Goal: Check status: Check status

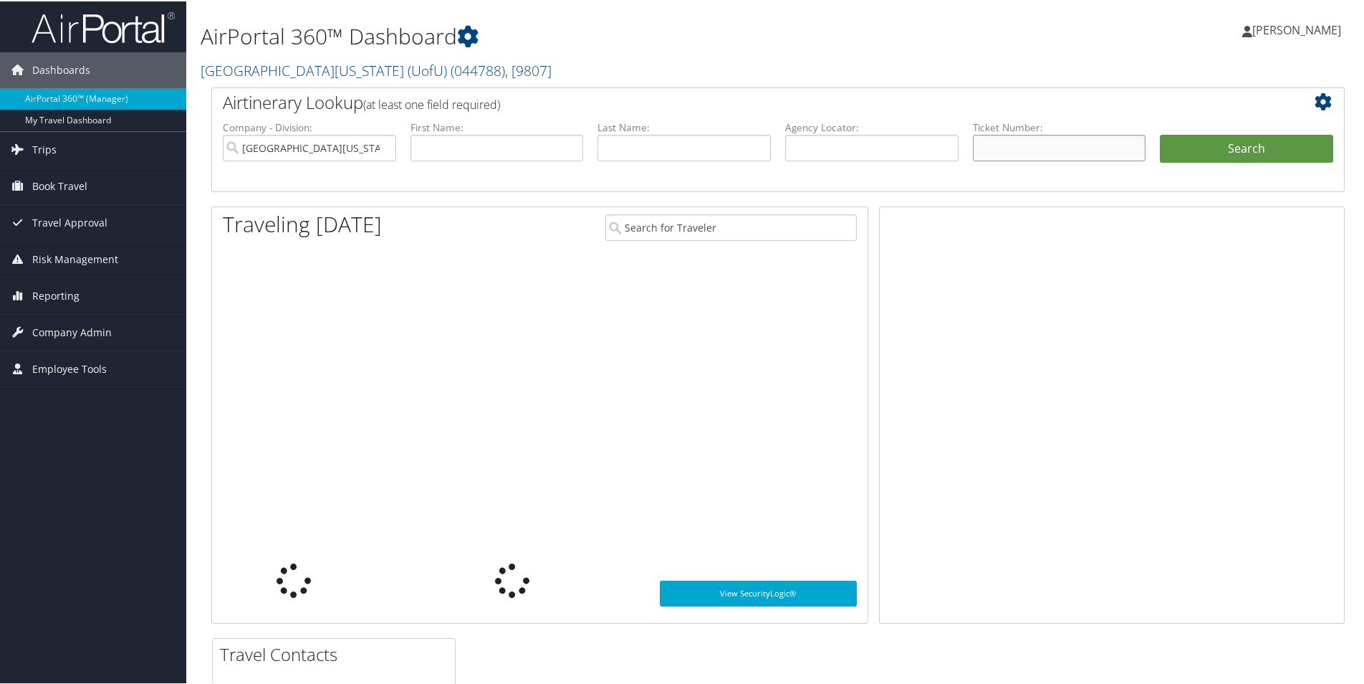
click at [1068, 148] on input "text" at bounding box center [1059, 146] width 173 height 27
paste input "0067232890227"
type input "0067232890227"
click at [1230, 153] on button "Search" at bounding box center [1246, 147] width 173 height 29
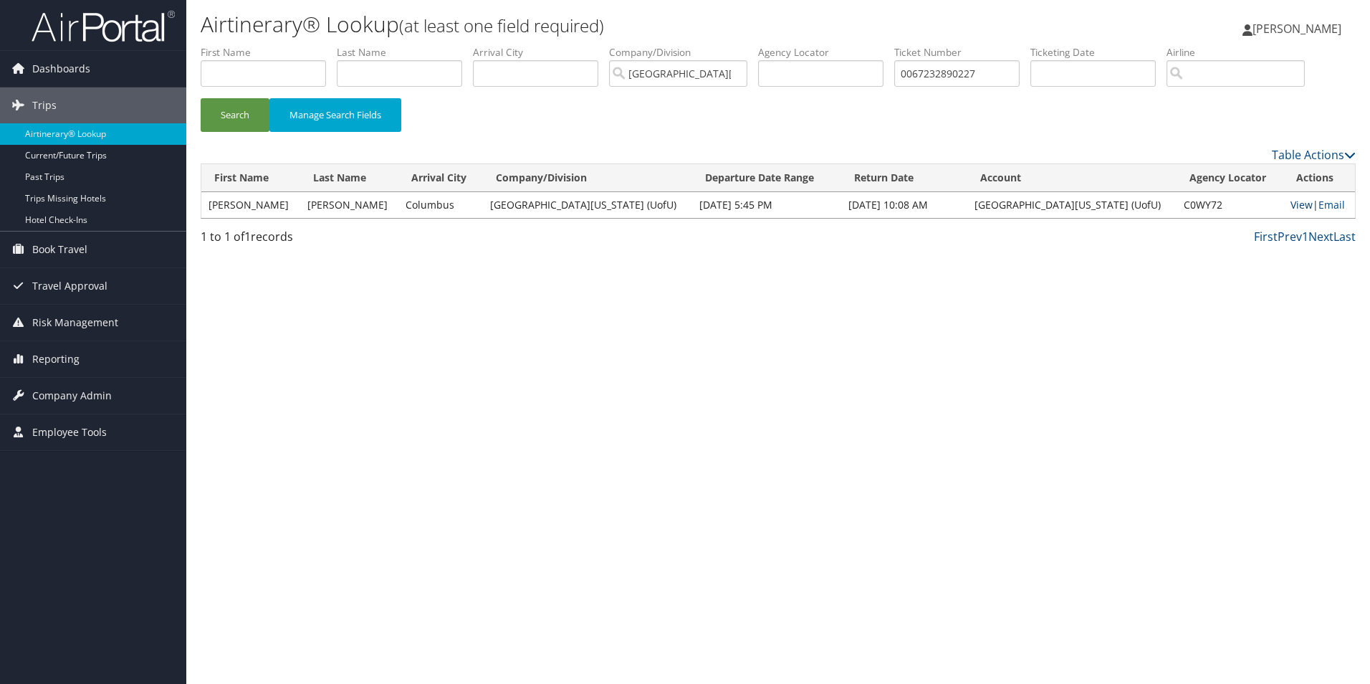
click at [1290, 204] on link "View" at bounding box center [1301, 205] width 22 height 14
drag, startPoint x: 1020, startPoint y: 71, endPoint x: 852, endPoint y: 74, distance: 168.4
click at [852, 45] on ul "First Name Last Name Departure City Arrival City Company/Division University Of…" at bounding box center [778, 45] width 1155 height 0
paste input "29458248"
type input "0067229458248"
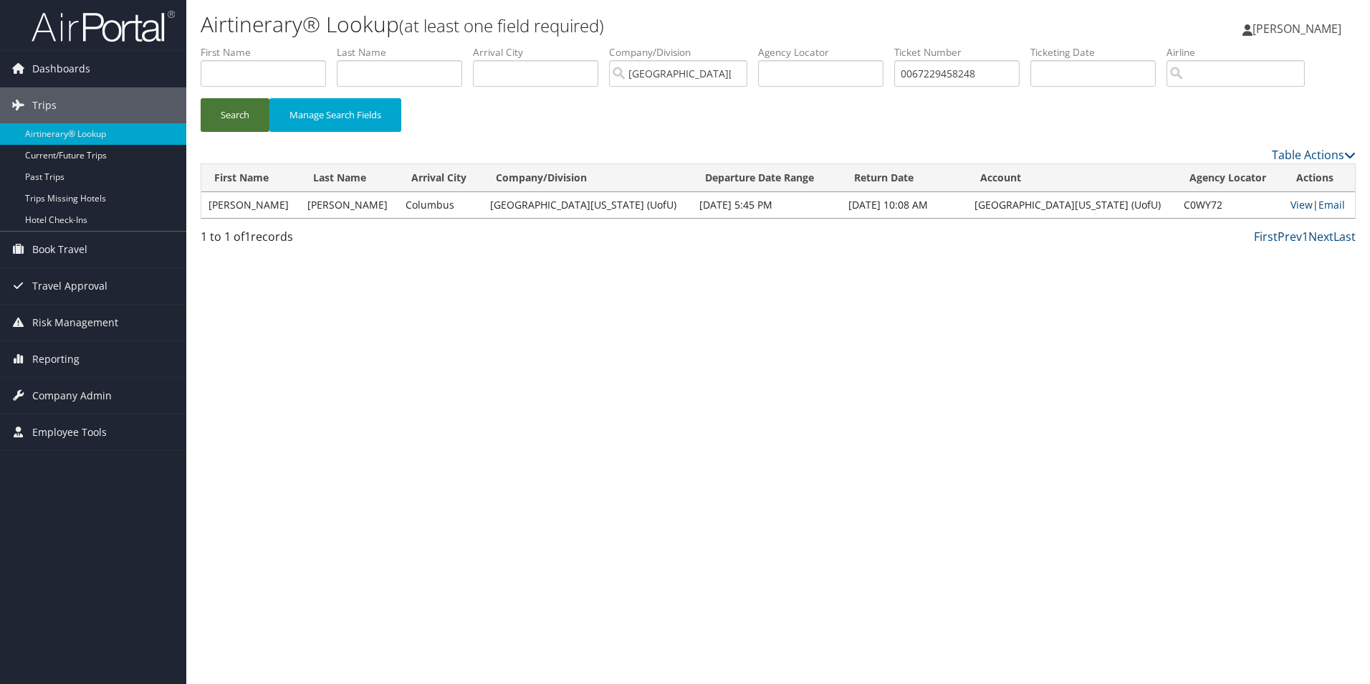
click at [224, 123] on button "Search" at bounding box center [235, 115] width 69 height 34
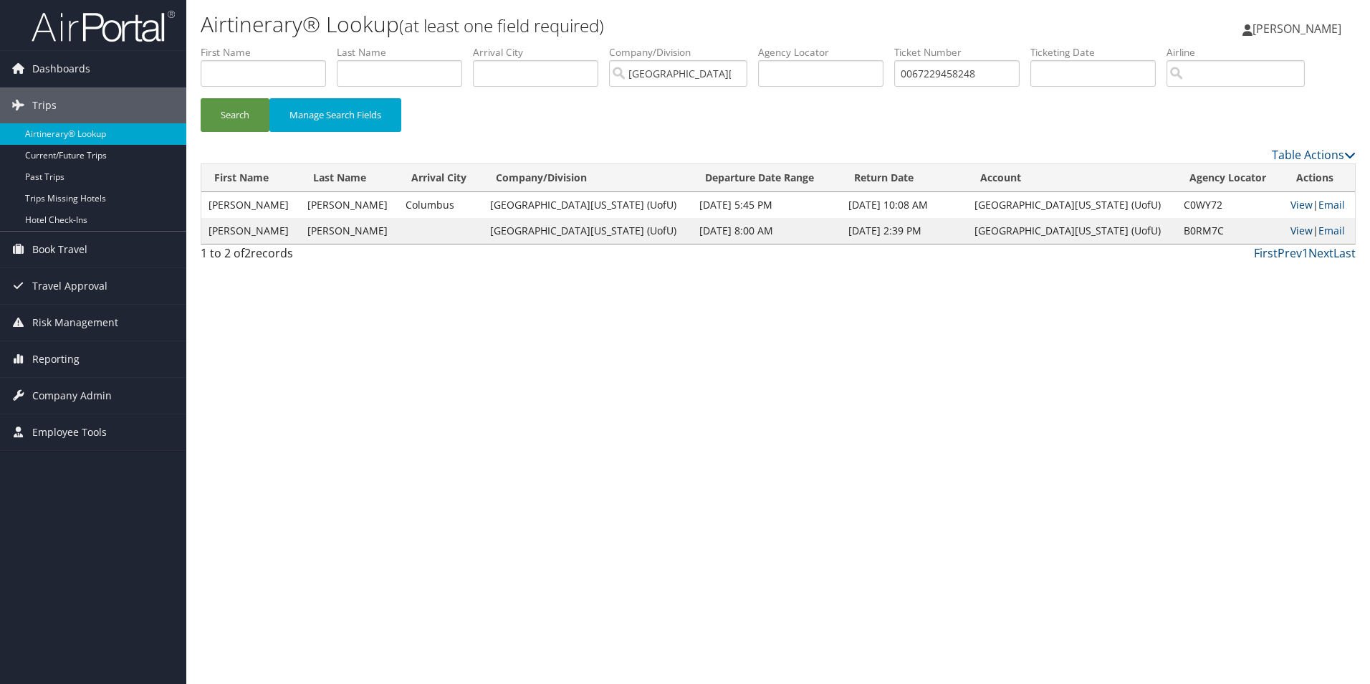
click at [1290, 229] on link "View" at bounding box center [1301, 231] width 22 height 14
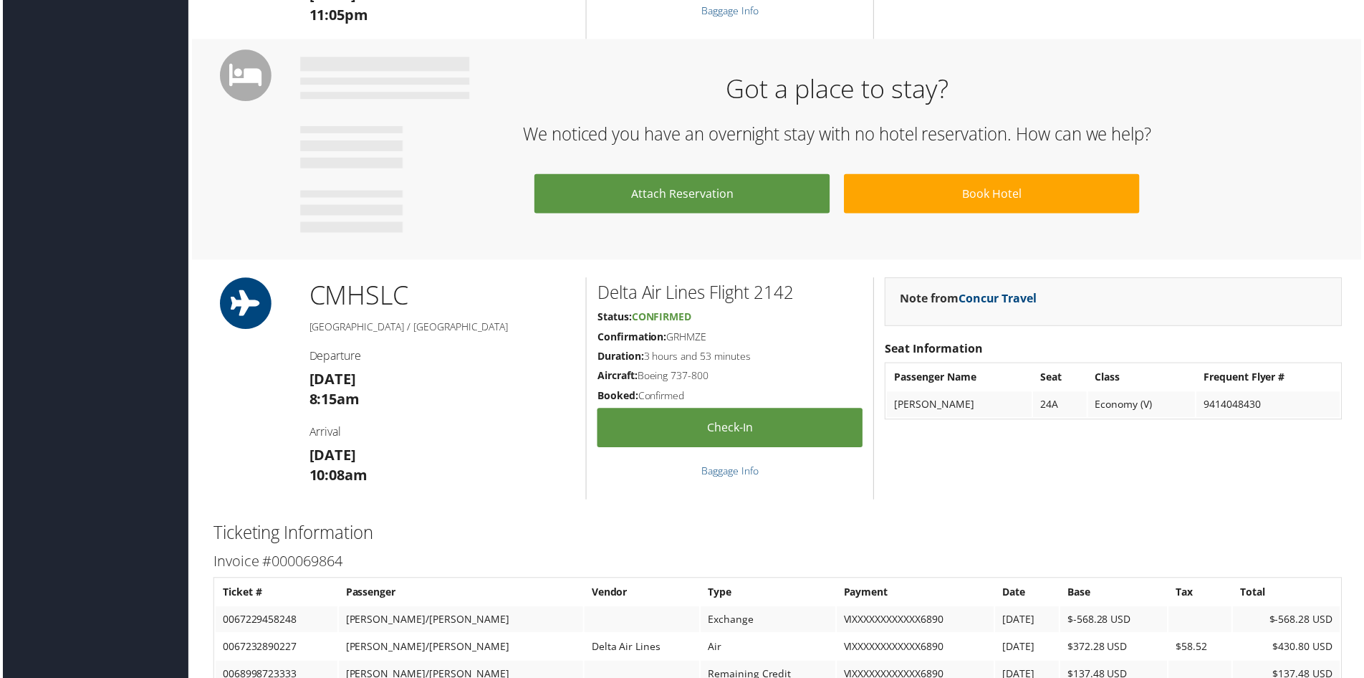
scroll to position [932, 0]
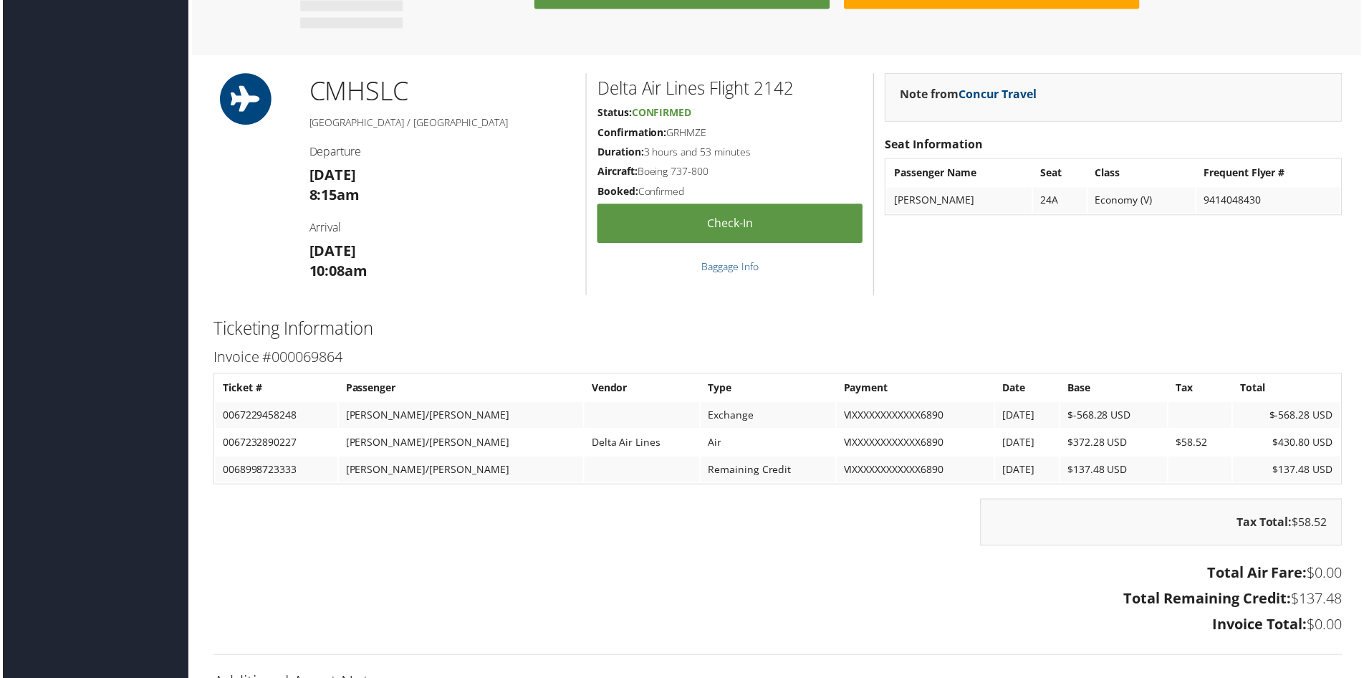
click at [270, 413] on td "0067229458248" at bounding box center [275, 417] width 123 height 26
copy td "0067229458248"
click at [562, 528] on div "Tax Total: $58.52" at bounding box center [778, 532] width 1155 height 62
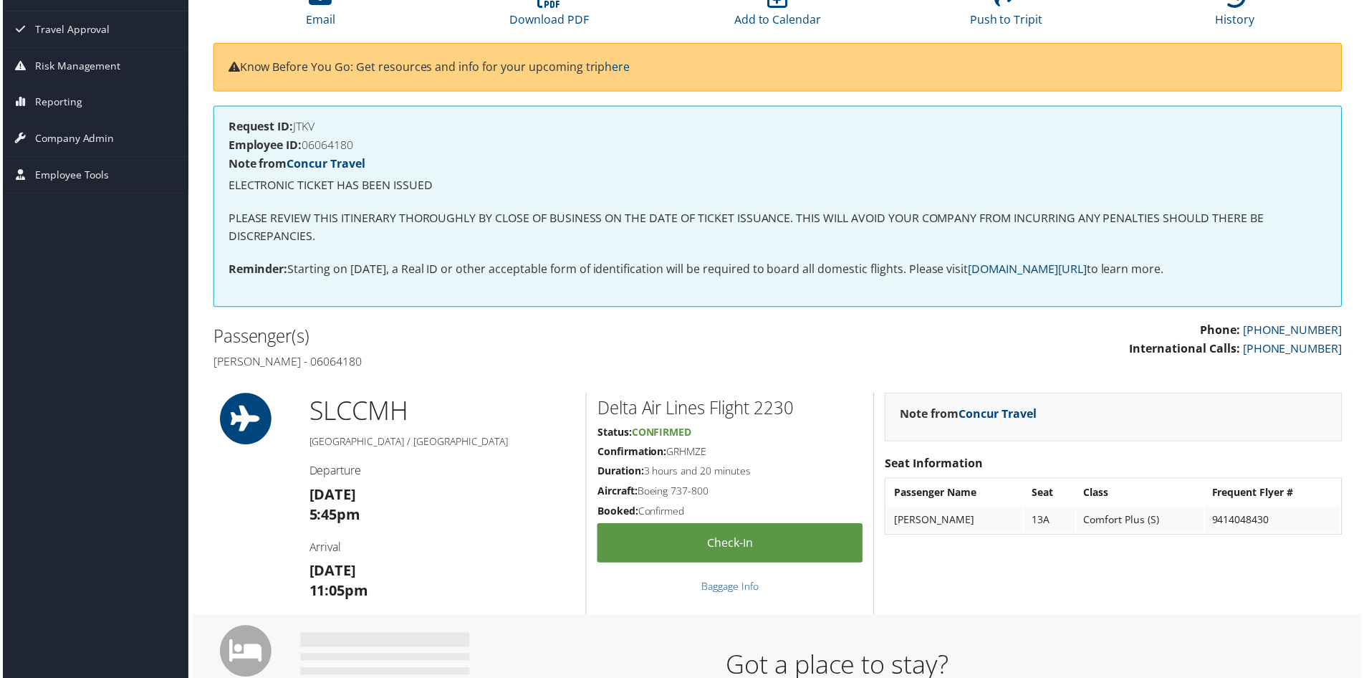
scroll to position [0, 0]
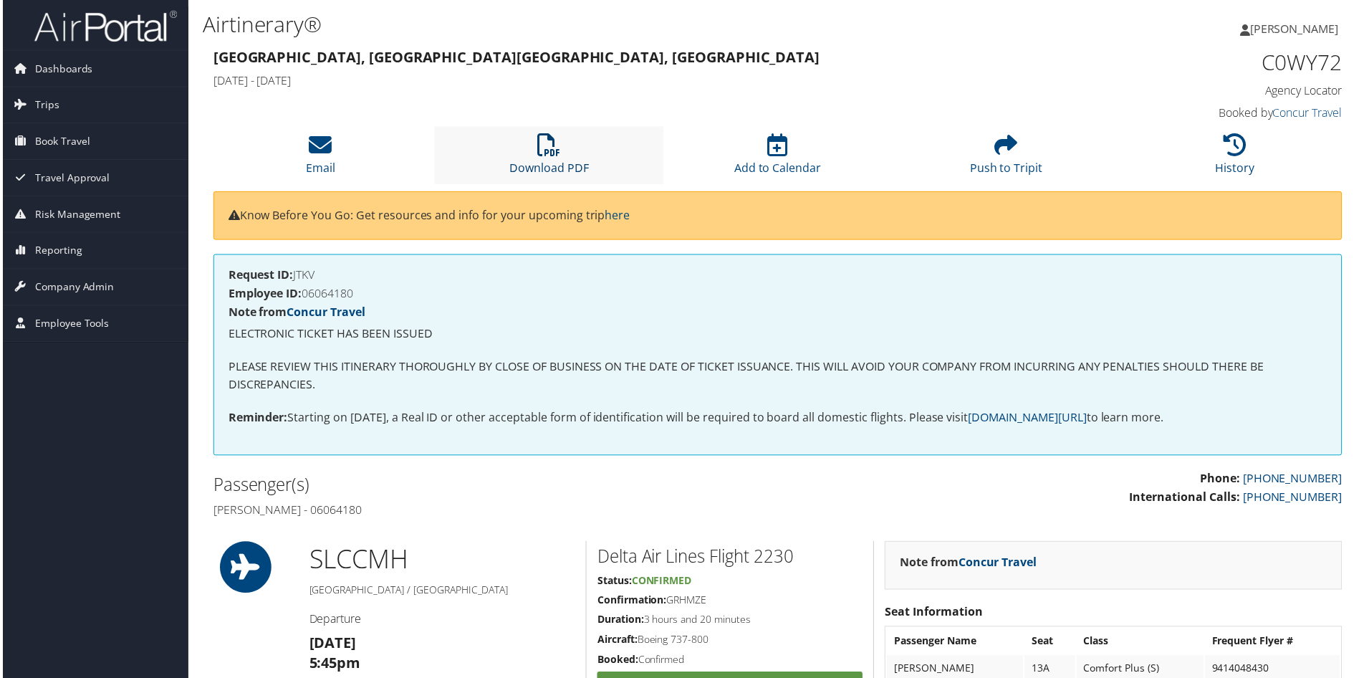
click at [555, 162] on link "Download PDF" at bounding box center [549, 159] width 80 height 34
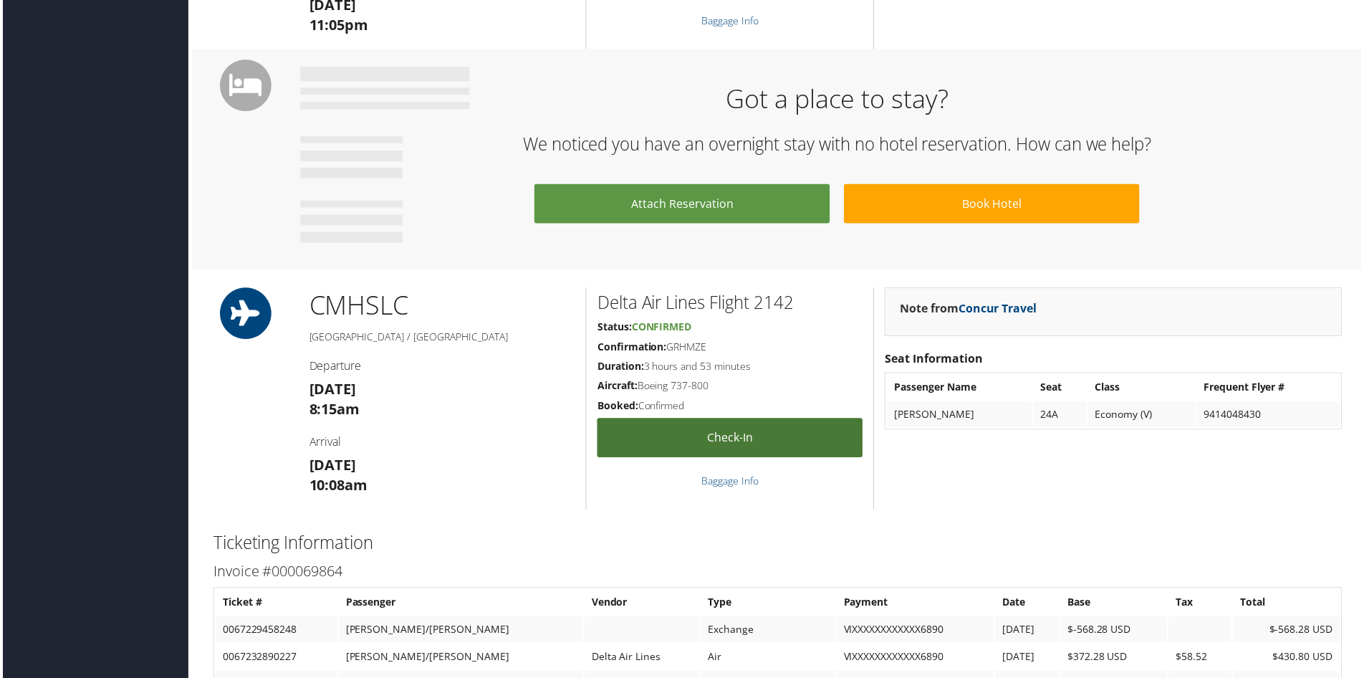
scroll to position [932, 0]
